Goal: Task Accomplishment & Management: Use online tool/utility

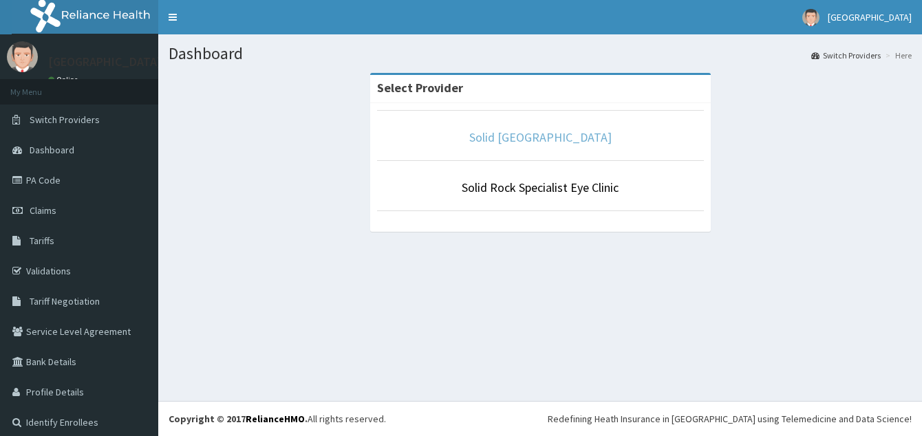
click at [546, 131] on link "Solid [GEOGRAPHIC_DATA]" at bounding box center [540, 137] width 142 height 16
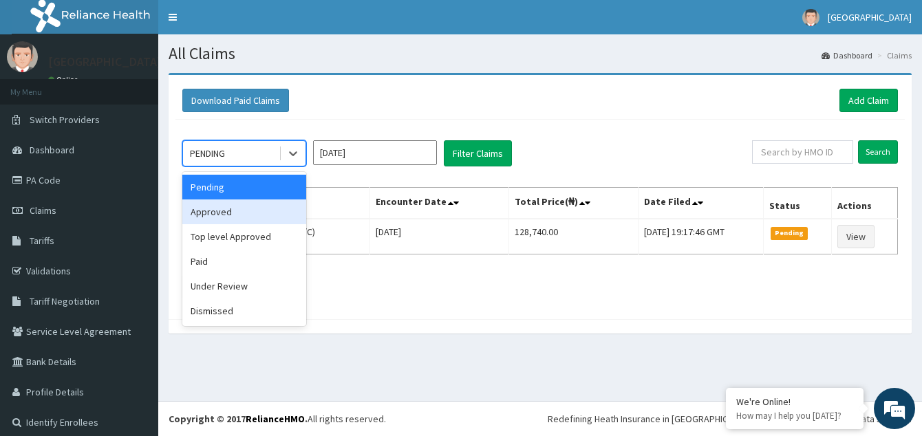
click at [239, 206] on div "Approved" at bounding box center [244, 212] width 124 height 25
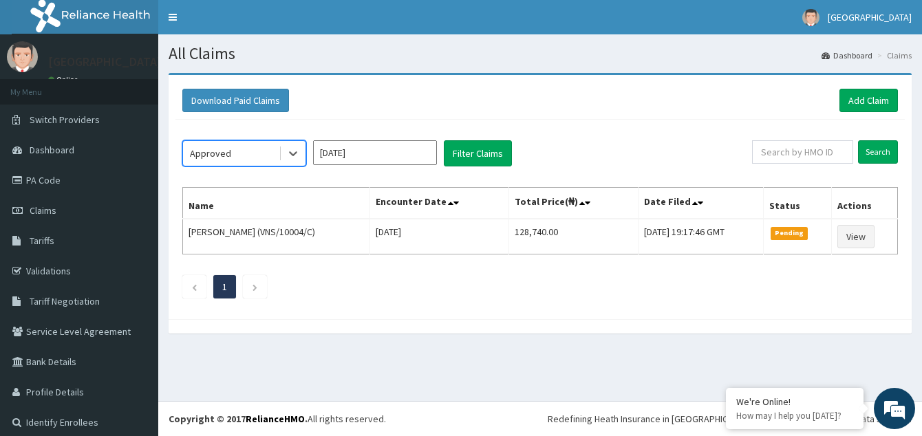
click at [365, 160] on input "[DATE]" at bounding box center [375, 152] width 124 height 25
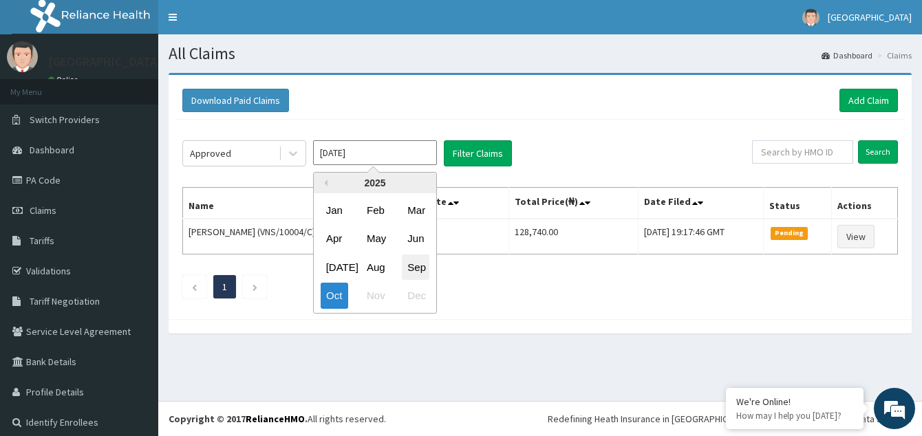
click at [420, 263] on div "Sep" at bounding box center [416, 267] width 28 height 25
type input "Sep 2025"
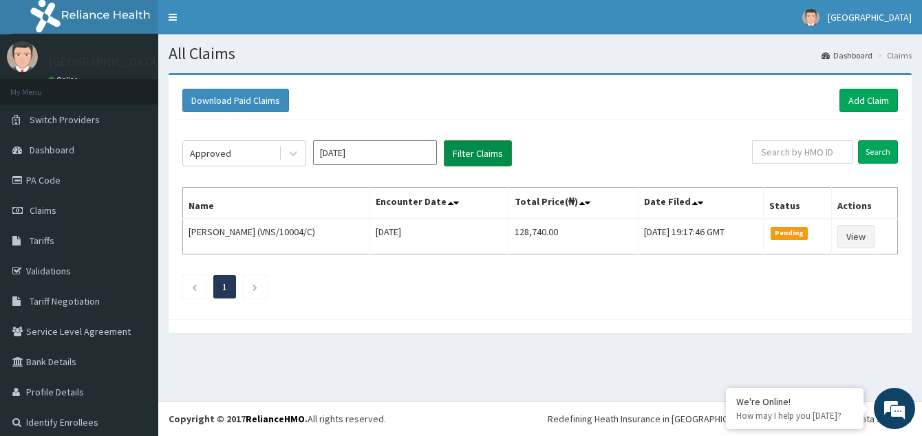
click at [494, 162] on button "Filter Claims" at bounding box center [478, 153] width 68 height 26
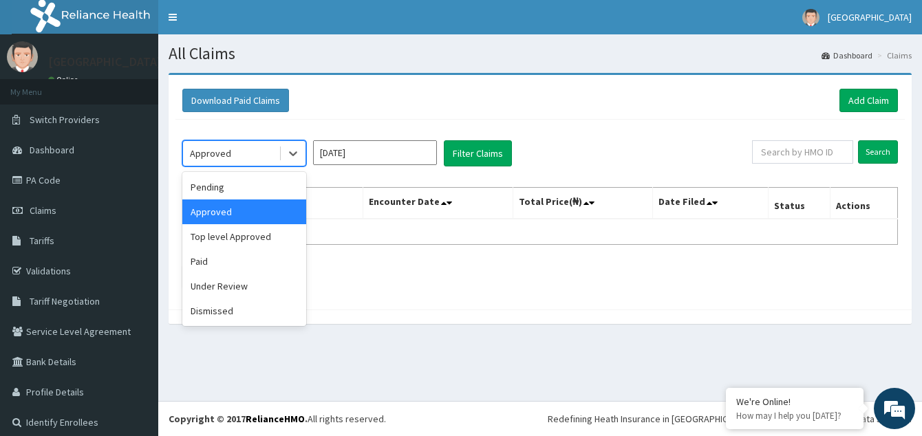
click at [274, 154] on div "Approved" at bounding box center [231, 153] width 96 height 22
click at [255, 191] on div "Pending" at bounding box center [244, 187] width 124 height 25
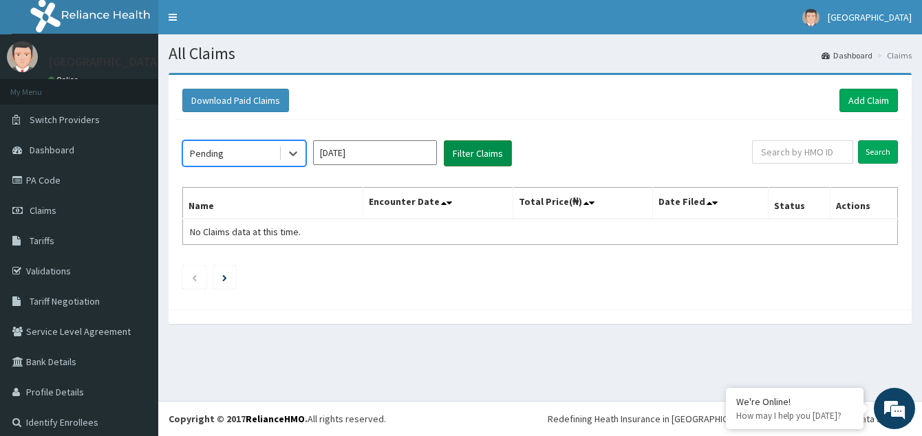
click at [481, 158] on button "Filter Claims" at bounding box center [478, 153] width 68 height 26
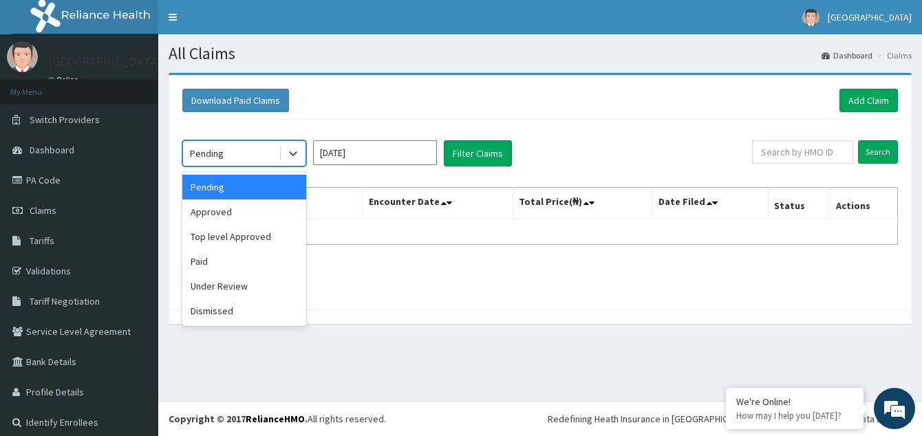
click at [270, 149] on div "Pending" at bounding box center [231, 153] width 96 height 22
click at [270, 230] on div "Top level Approved" at bounding box center [244, 236] width 124 height 25
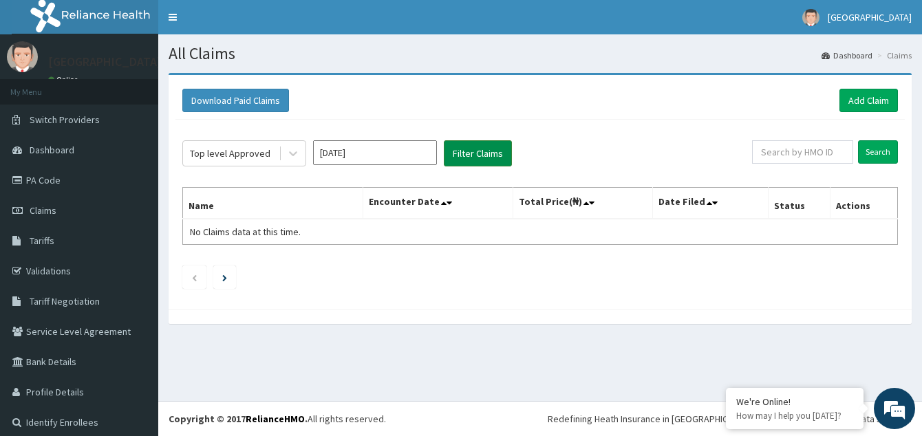
click at [482, 149] on button "Filter Claims" at bounding box center [478, 153] width 68 height 26
click at [475, 149] on button "Filter Claims" at bounding box center [478, 153] width 68 height 26
click at [254, 150] on div "Top level Approved" at bounding box center [230, 154] width 81 height 14
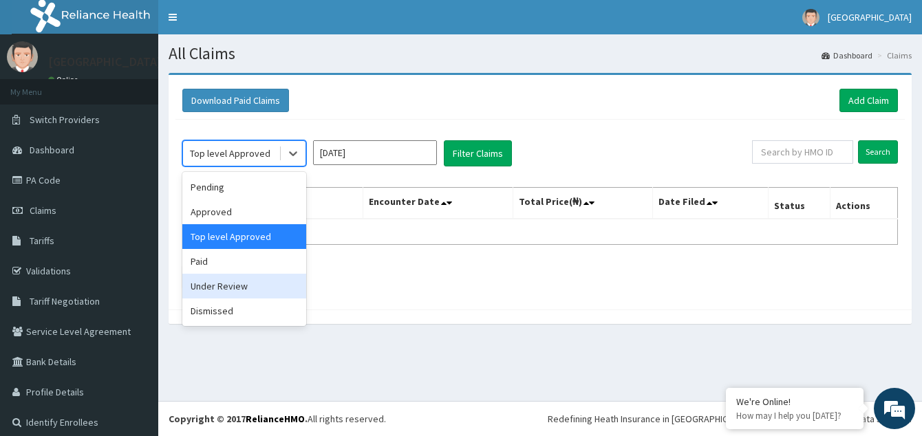
drag, startPoint x: 245, startPoint y: 281, endPoint x: 362, endPoint y: 210, distance: 136.8
click at [246, 281] on div "Under Review" at bounding box center [244, 286] width 124 height 25
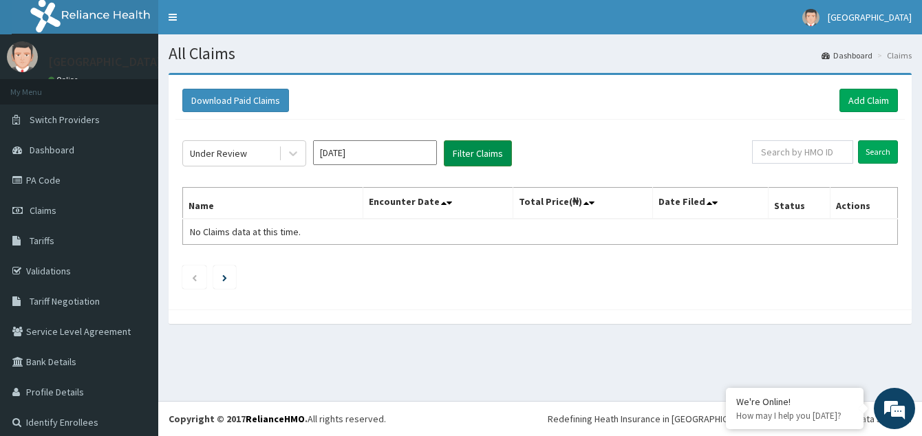
click at [478, 158] on button "Filter Claims" at bounding box center [478, 153] width 68 height 26
click at [244, 153] on div "Under Review" at bounding box center [218, 154] width 57 height 14
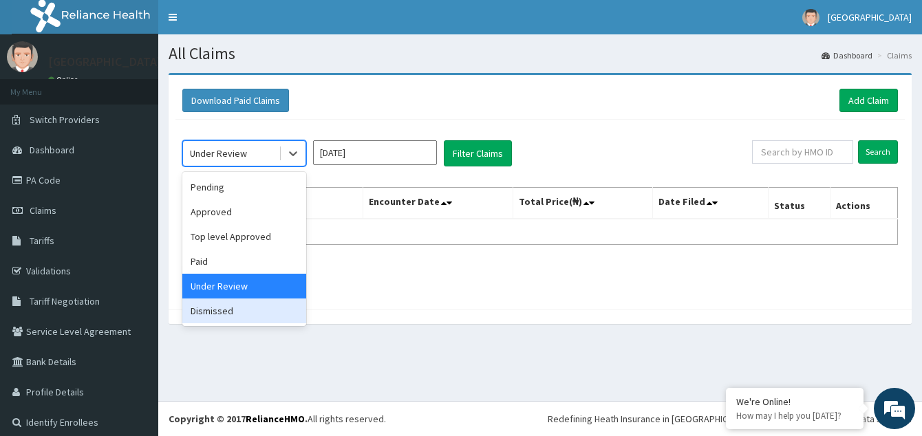
click at [265, 310] on div "Dismissed" at bounding box center [244, 311] width 124 height 25
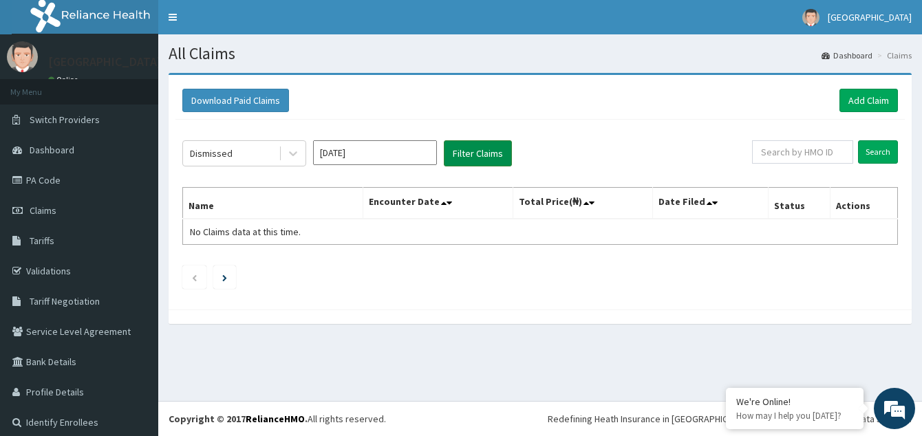
click at [472, 154] on button "Filter Claims" at bounding box center [478, 153] width 68 height 26
click at [222, 155] on div "Dismissed" at bounding box center [211, 154] width 43 height 14
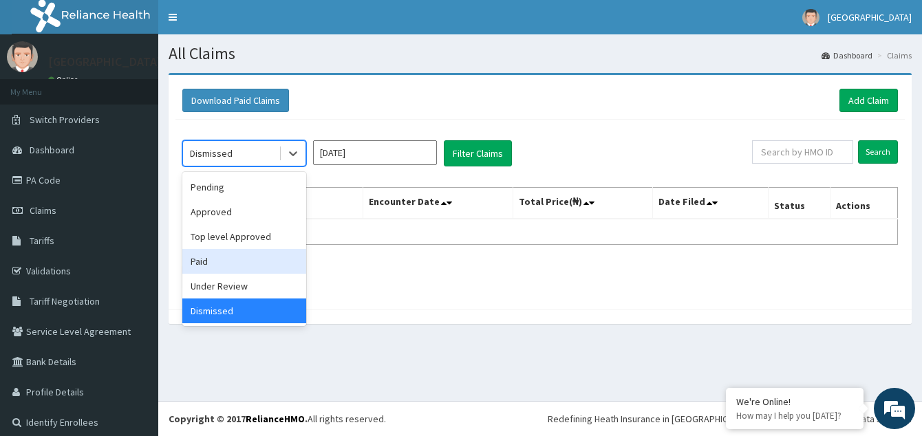
click at [205, 260] on div "Paid" at bounding box center [244, 261] width 124 height 25
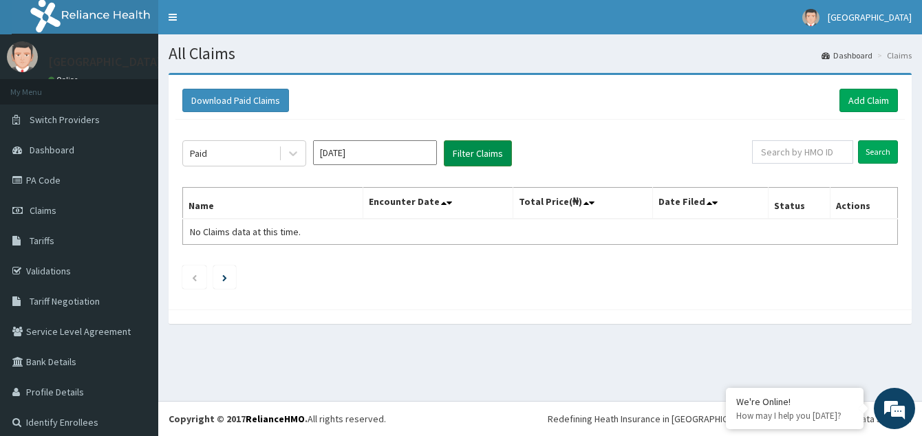
click at [486, 159] on button "Filter Claims" at bounding box center [478, 153] width 68 height 26
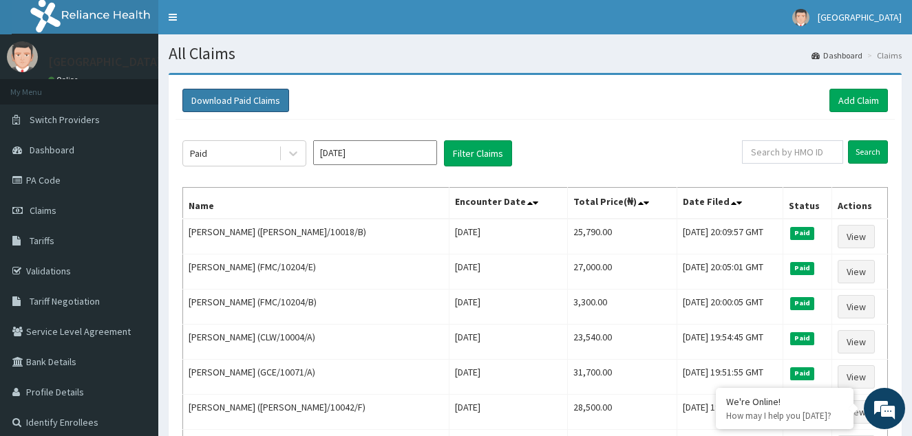
click at [258, 100] on button "Download Paid Claims" at bounding box center [235, 100] width 107 height 23
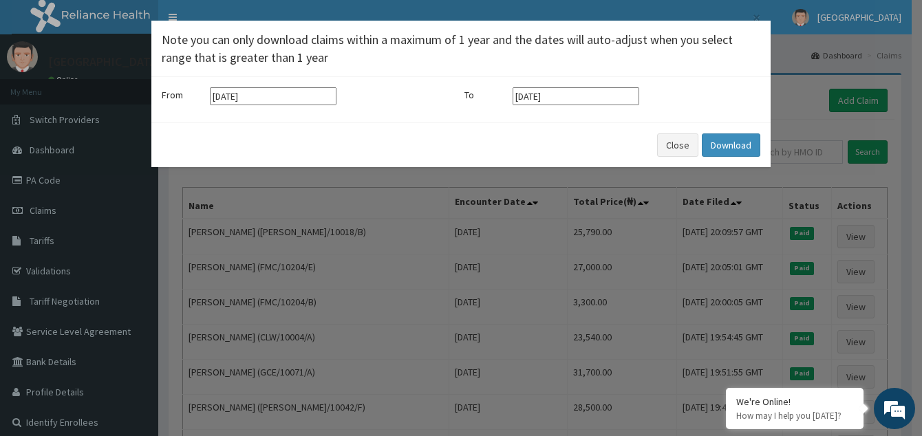
click at [282, 96] on input "14-07-2025" at bounding box center [273, 96] width 127 height 18
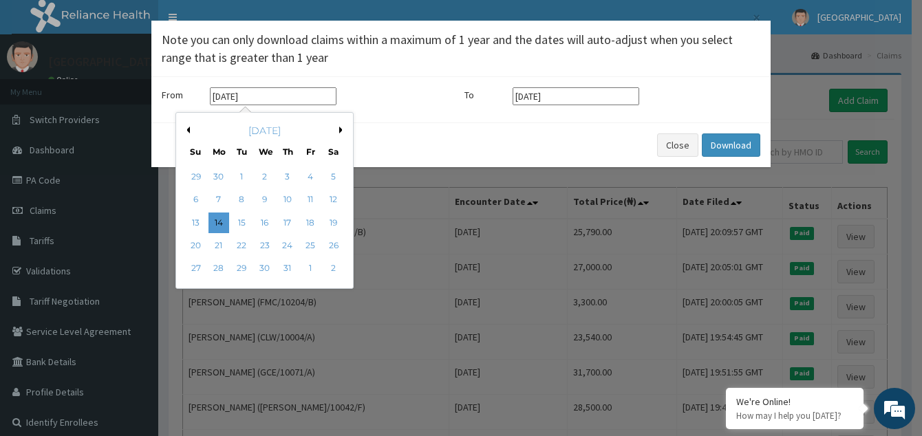
click at [344, 127] on button "Next Month" at bounding box center [342, 130] width 7 height 7
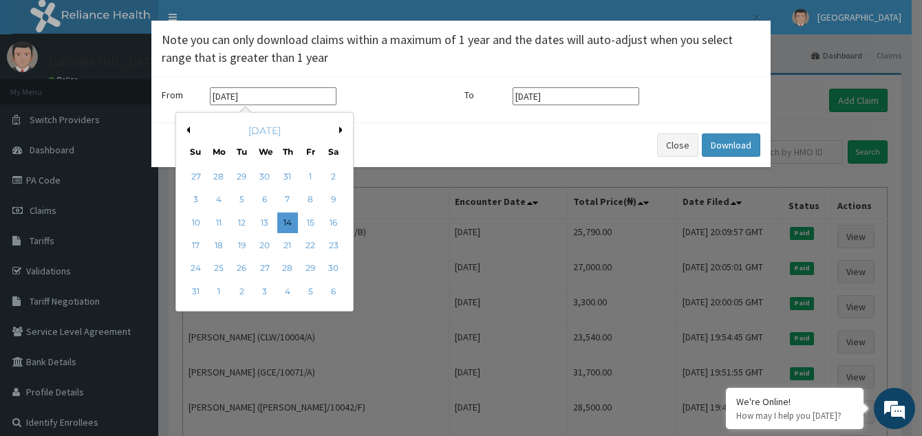
click at [344, 127] on button "Next Month" at bounding box center [342, 130] width 7 height 7
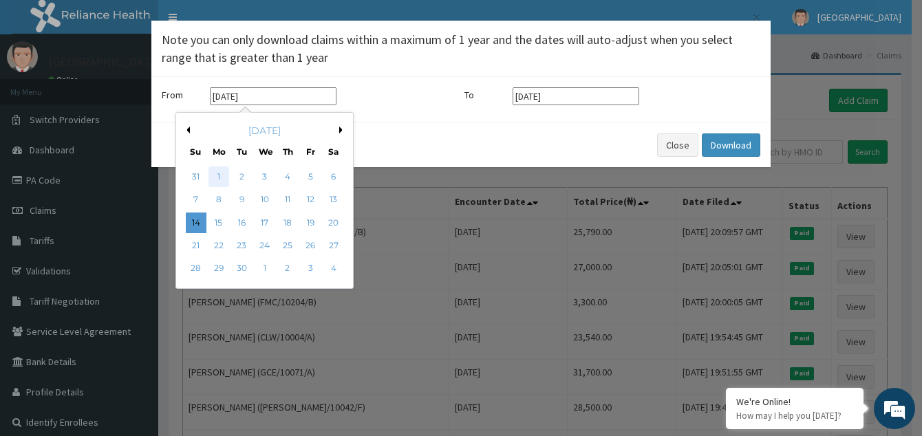
click at [218, 175] on div "1" at bounding box center [218, 177] width 21 height 21
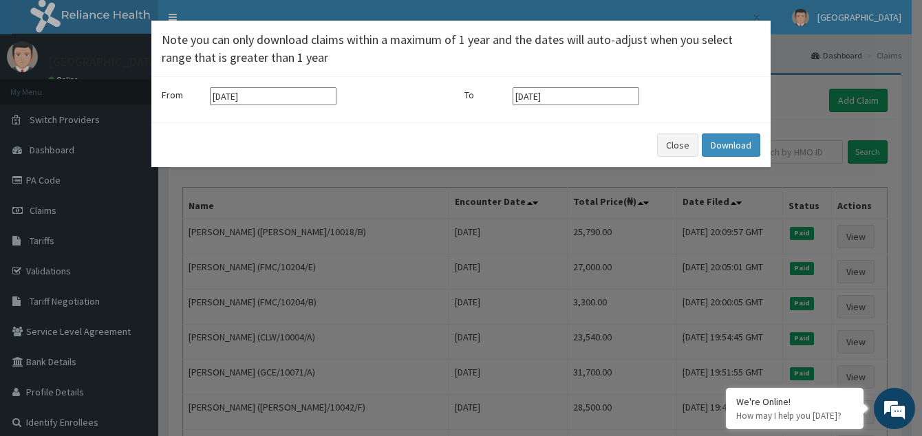
type input "01-09-2025"
click at [601, 97] on input "14-10-2025" at bounding box center [576, 96] width 127 height 18
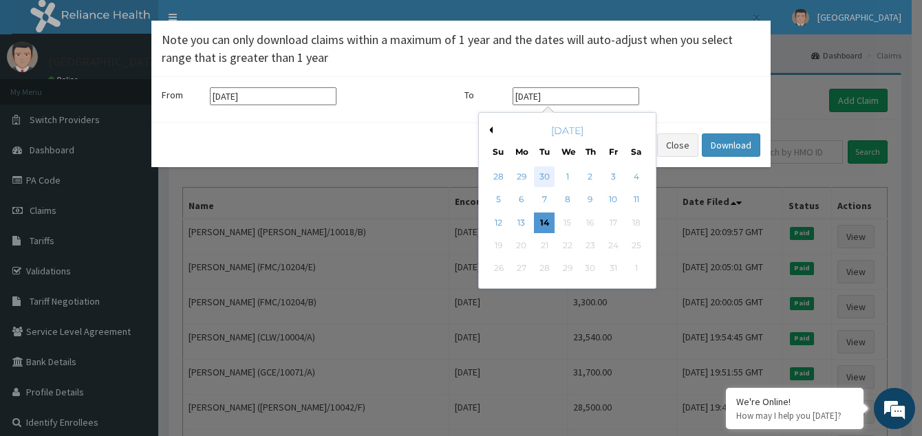
click at [544, 173] on div "30" at bounding box center [544, 177] width 21 height 21
type input "30-09-2025"
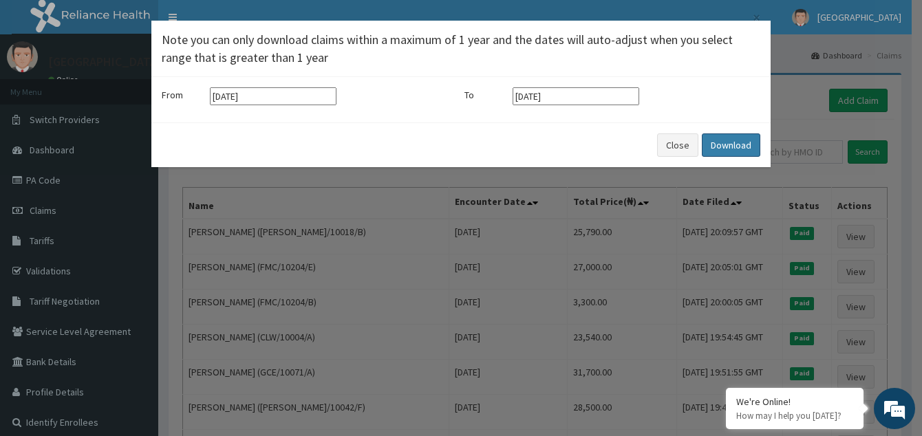
click at [743, 149] on button "Download" at bounding box center [731, 144] width 58 height 23
